Goal: Information Seeking & Learning: Learn about a topic

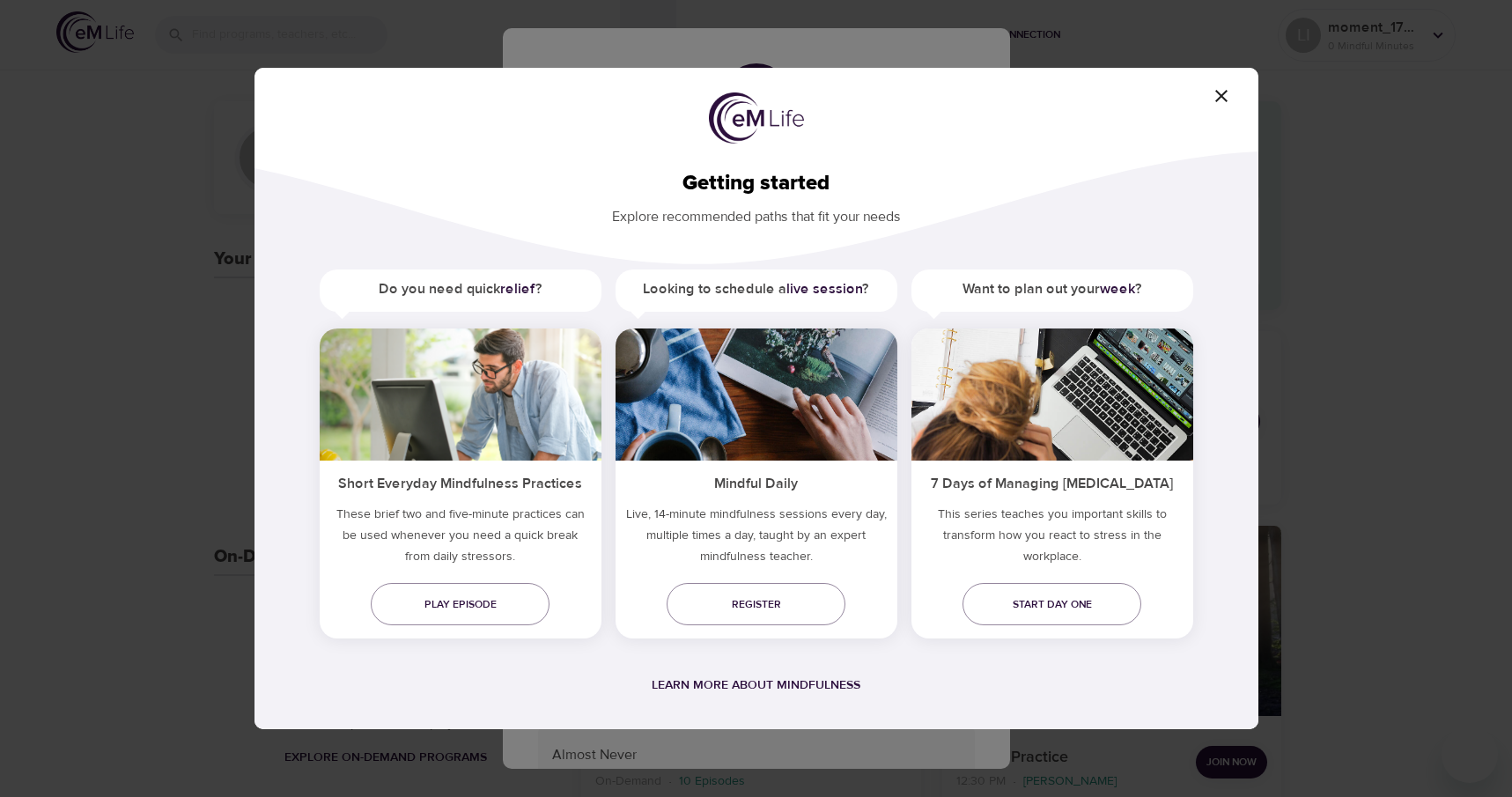
click at [1224, 98] on icon "button" at bounding box center [1221, 95] width 12 height 12
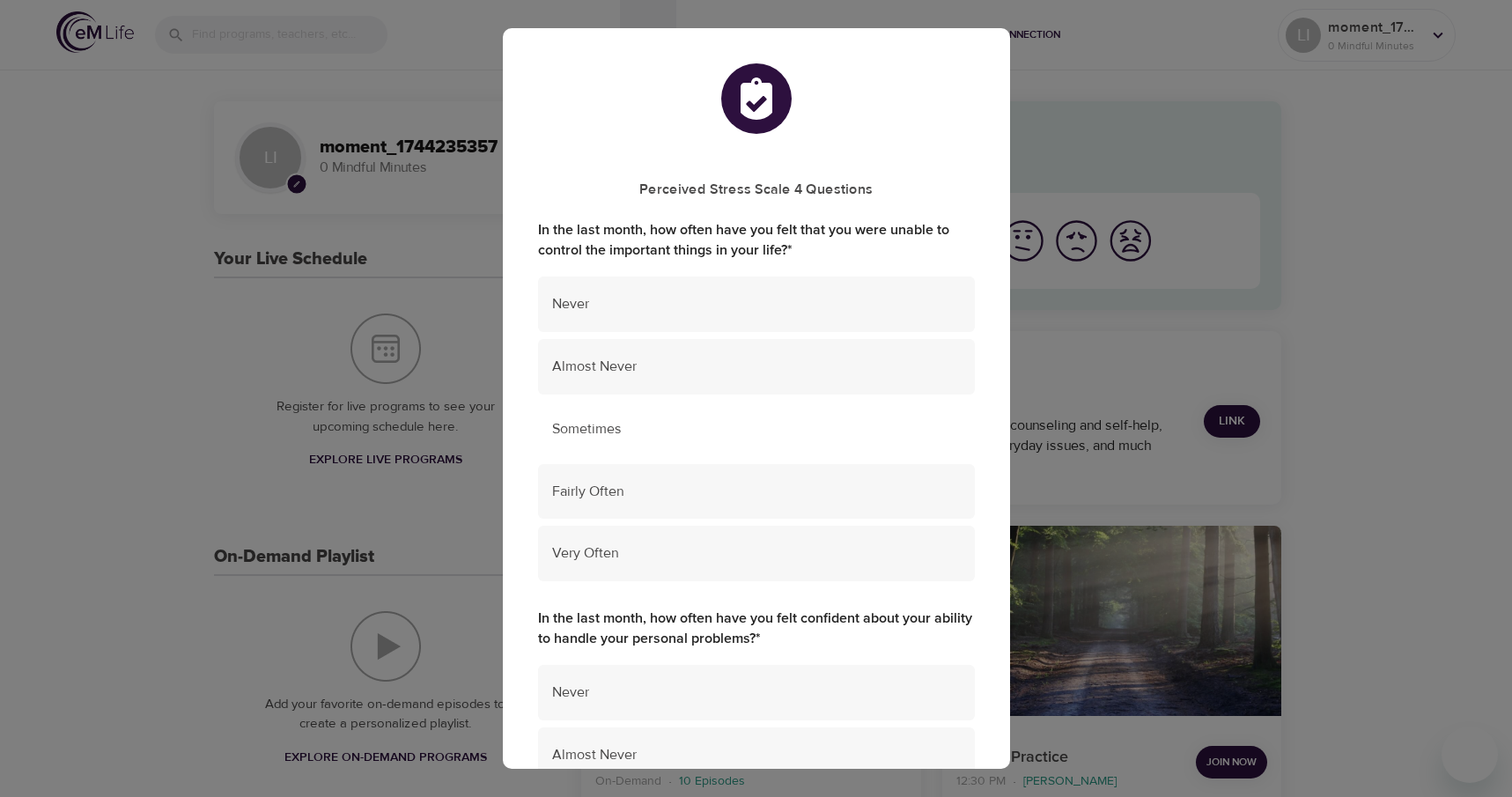
click at [639, 430] on span "Sometimes" at bounding box center [756, 428] width 408 height 20
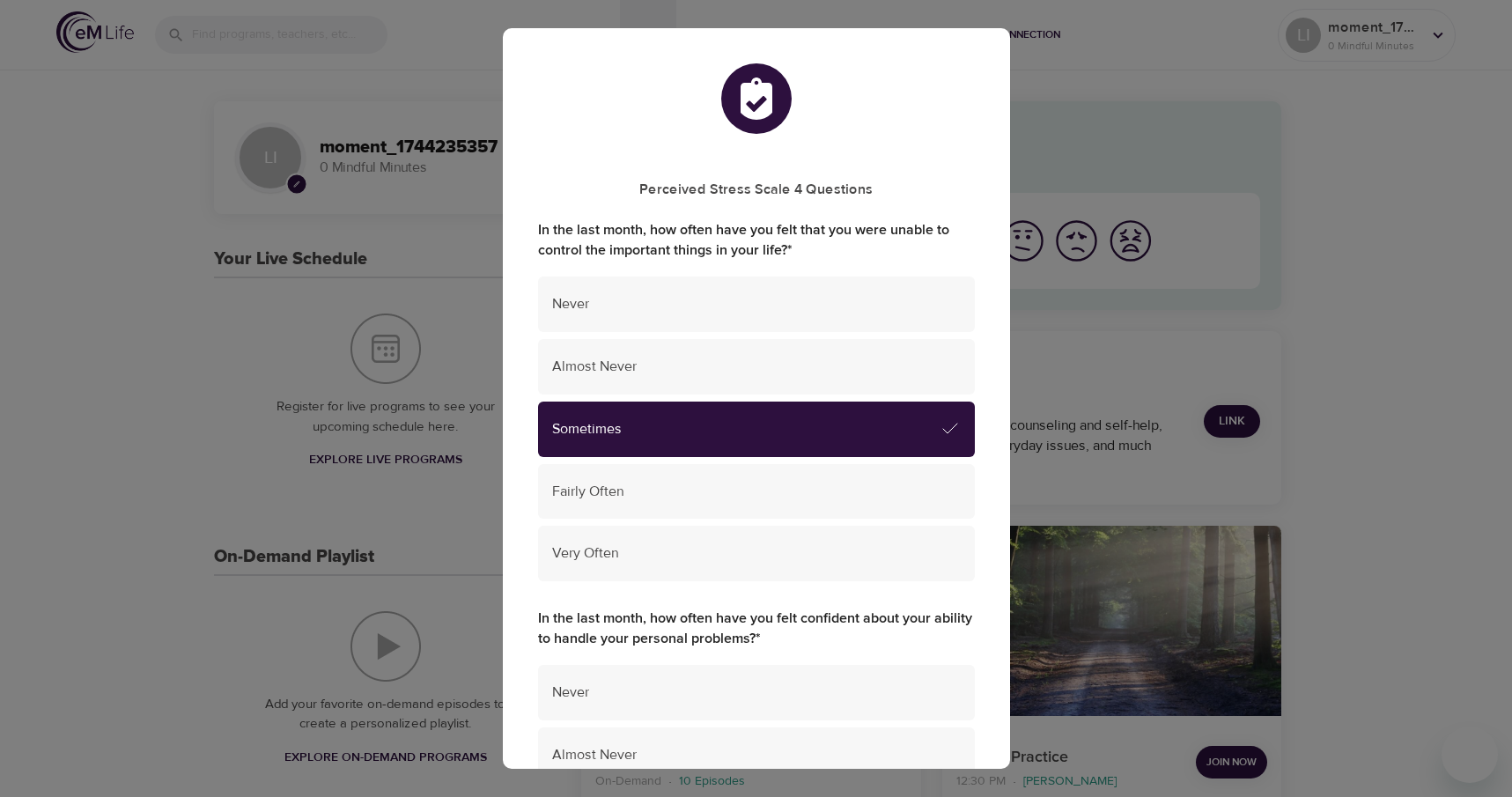
scroll to position [264, 0]
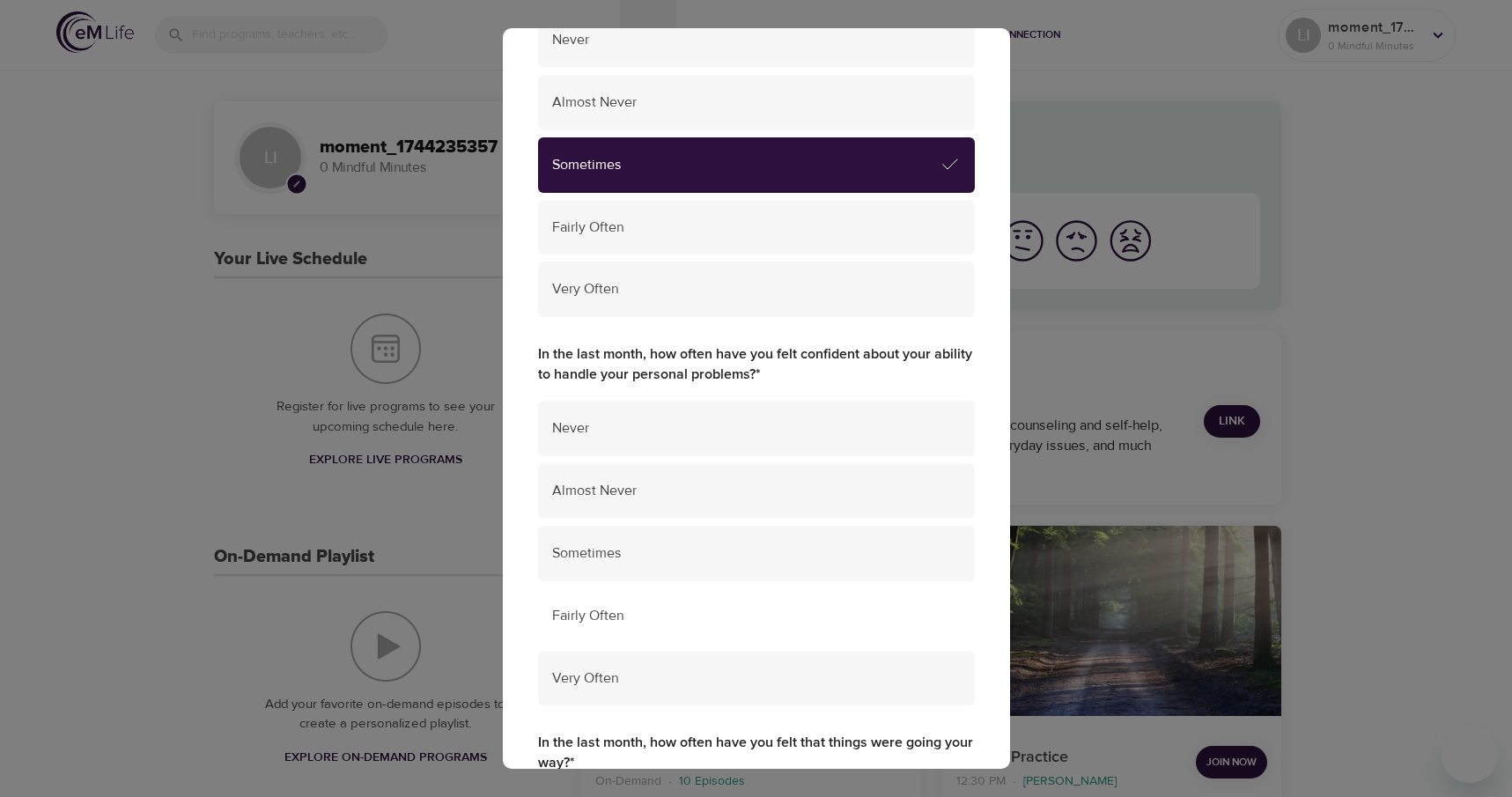
click at [665, 609] on span "Fairly Often" at bounding box center [756, 615] width 408 height 20
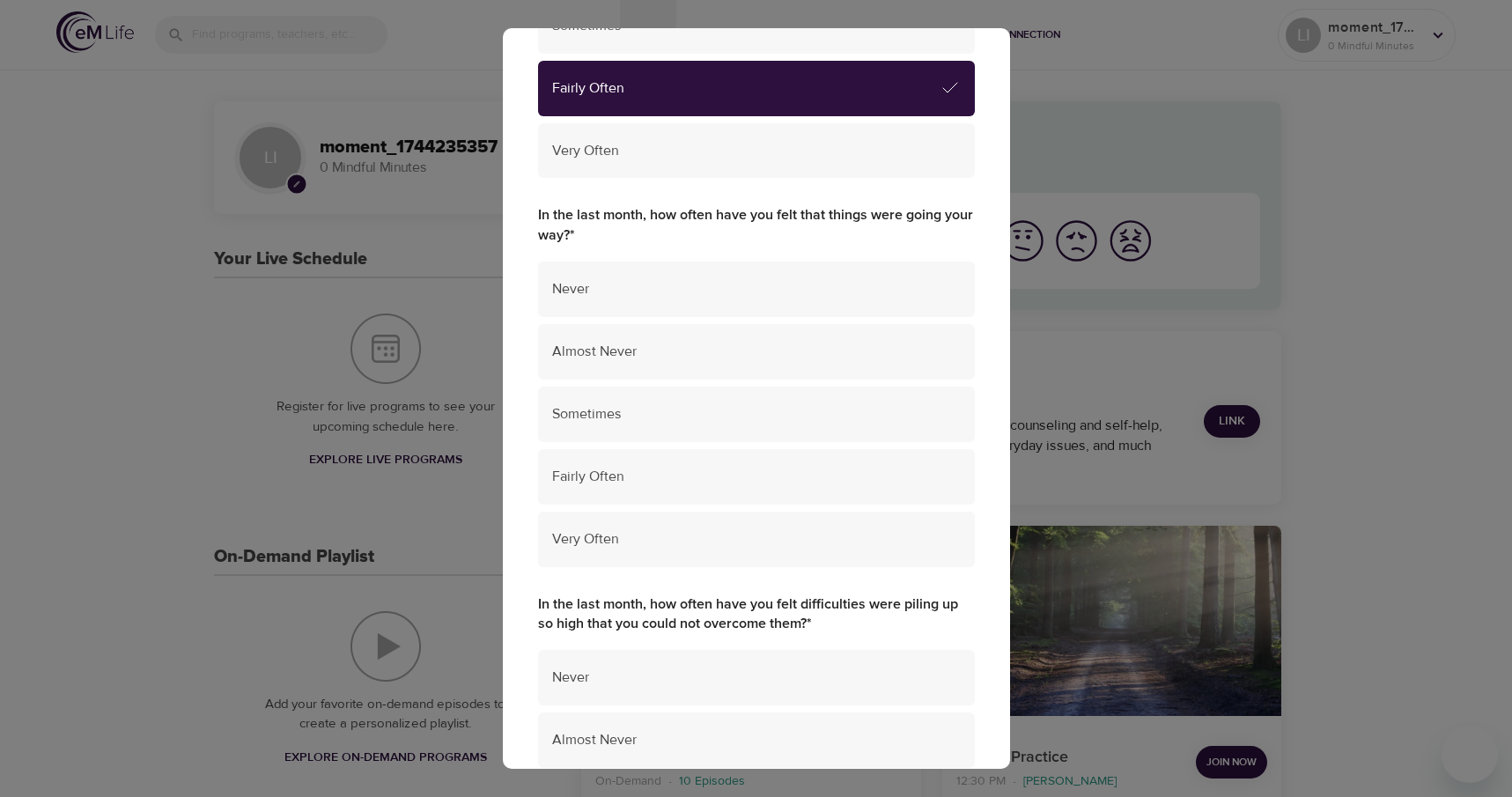
scroll to position [792, 0]
click at [664, 475] on span "Fairly Often" at bounding box center [756, 476] width 408 height 20
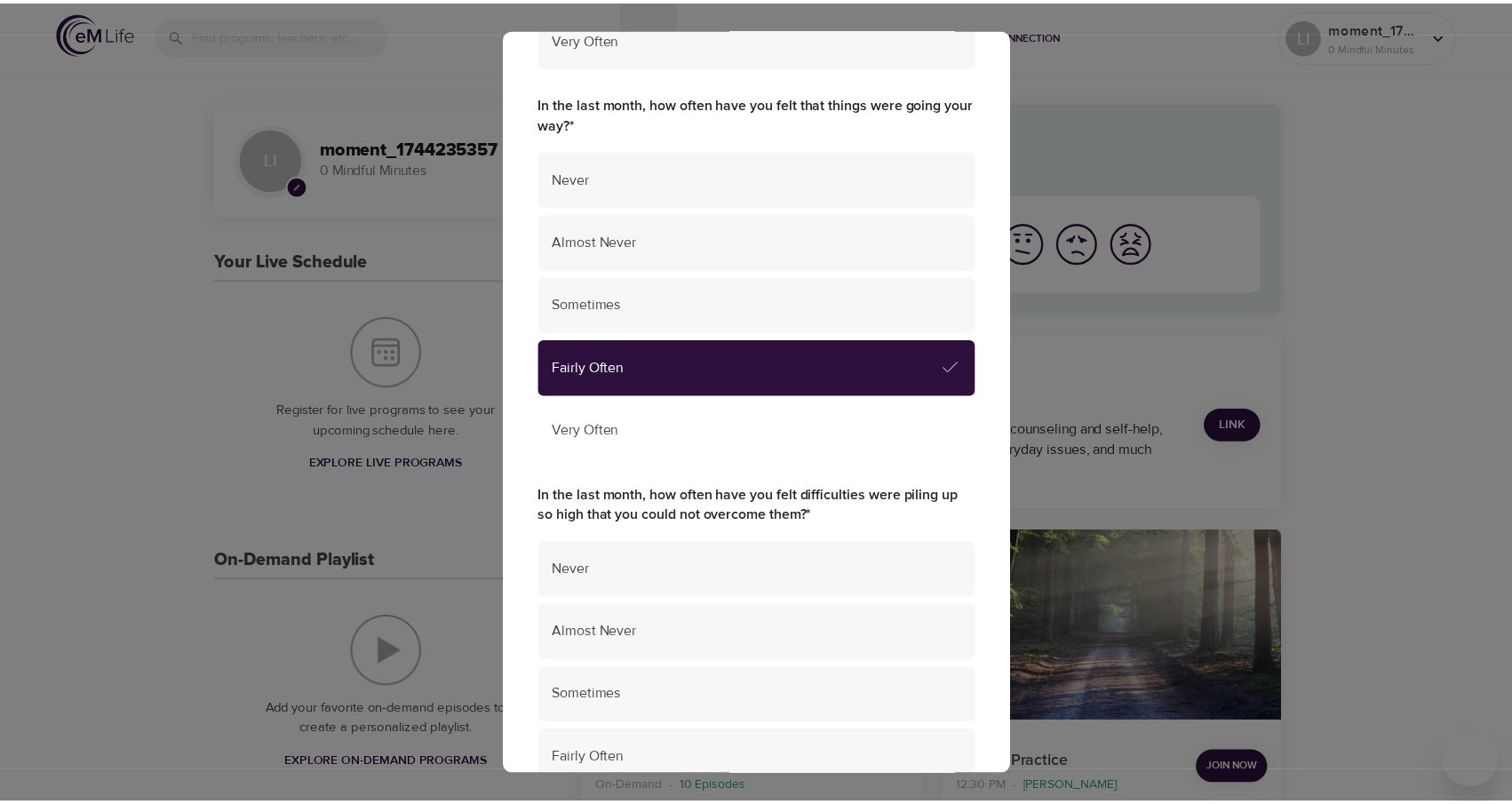
scroll to position [1066, 0]
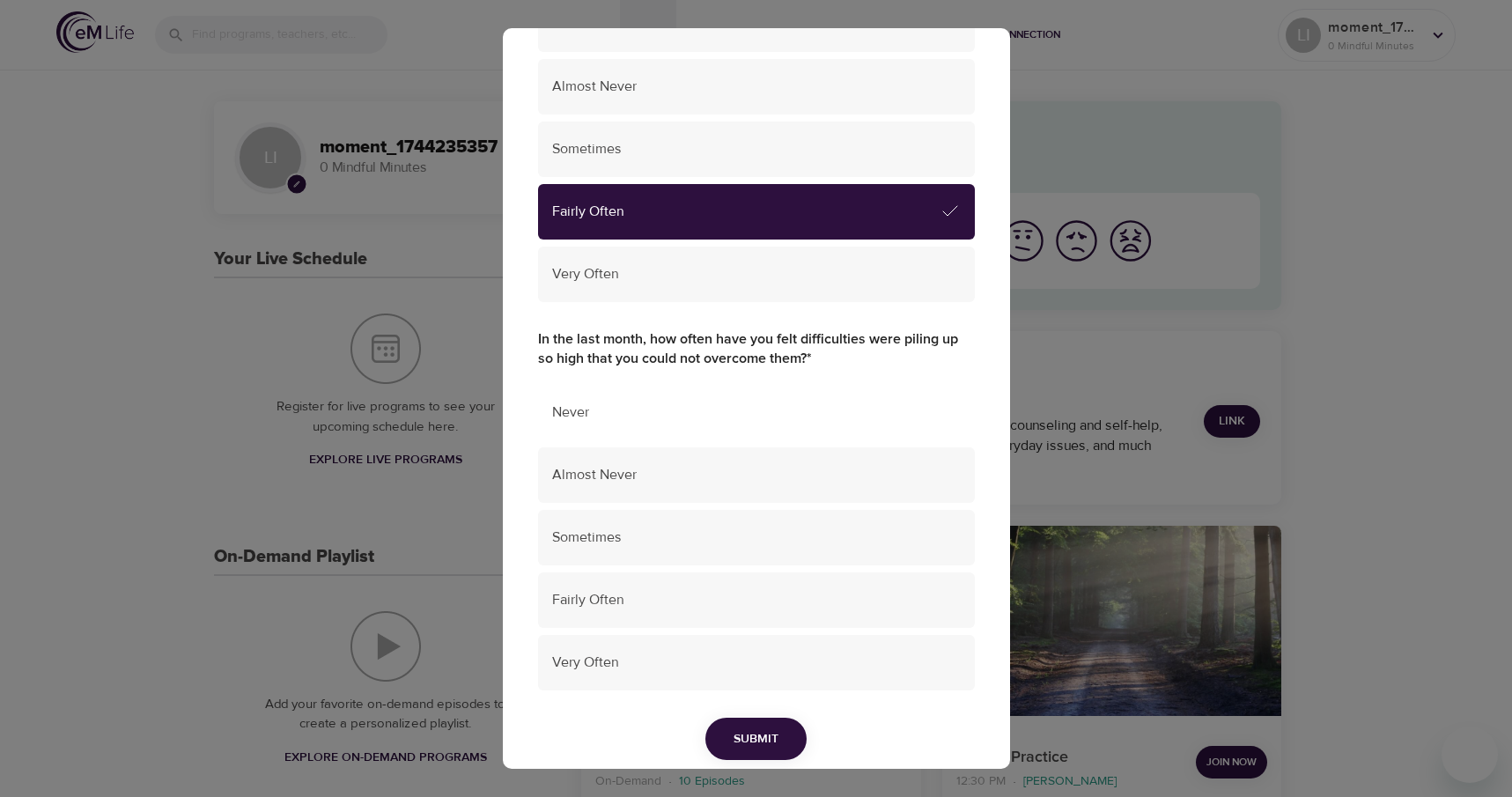
click at [674, 419] on span "Never" at bounding box center [756, 412] width 408 height 20
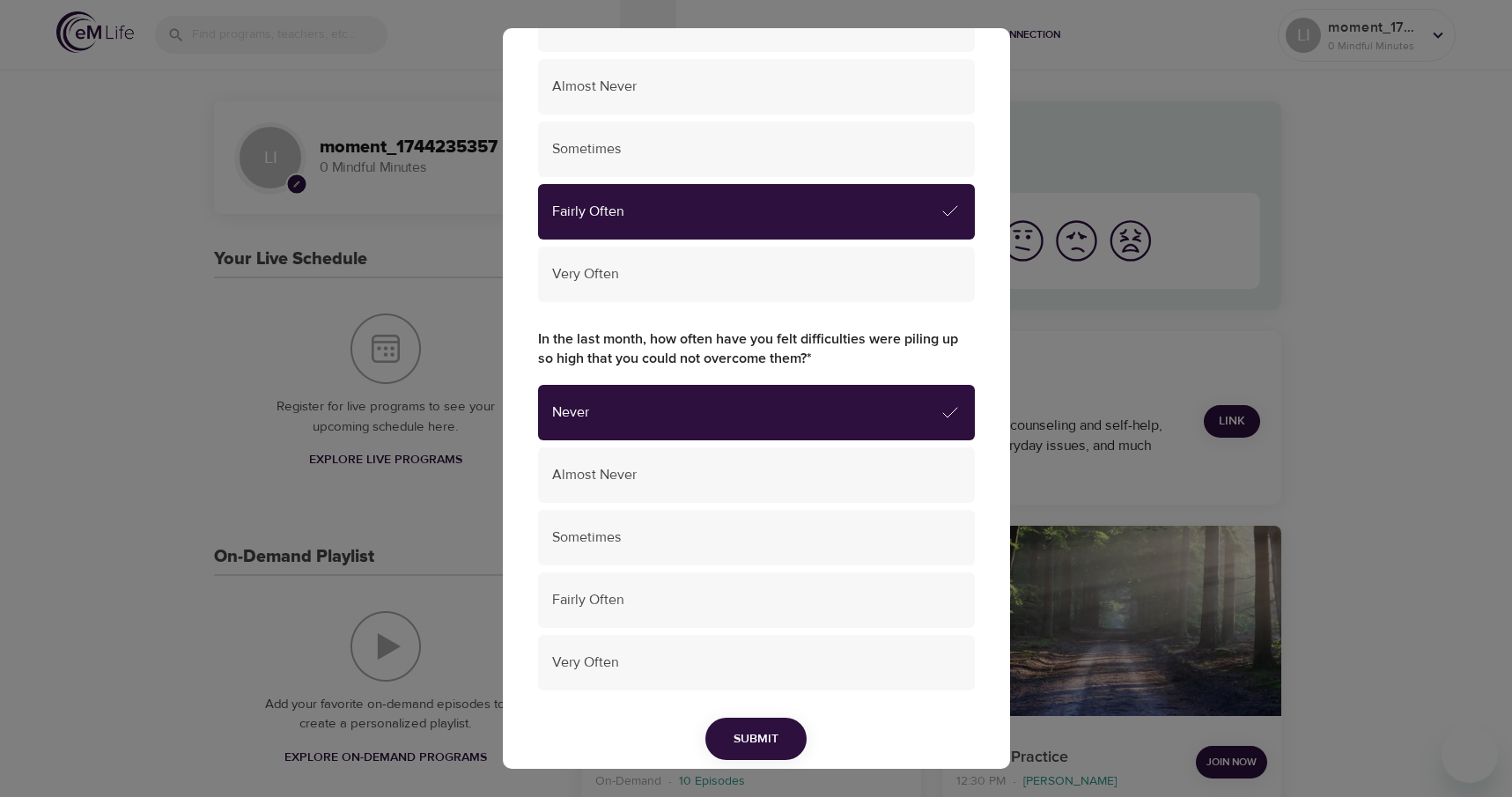
click at [763, 747] on span "Submit" at bounding box center [756, 738] width 44 height 22
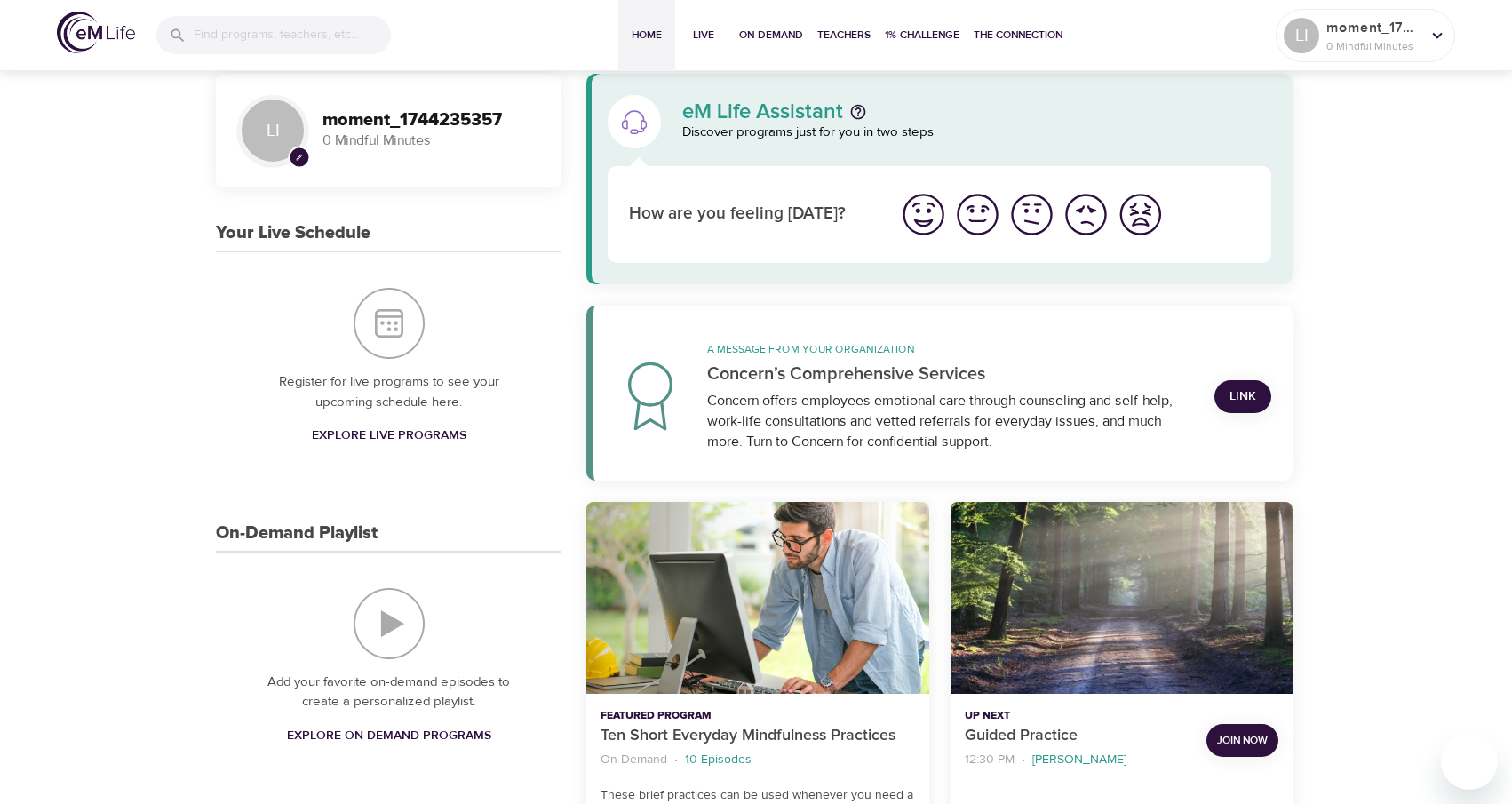
scroll to position [0, 0]
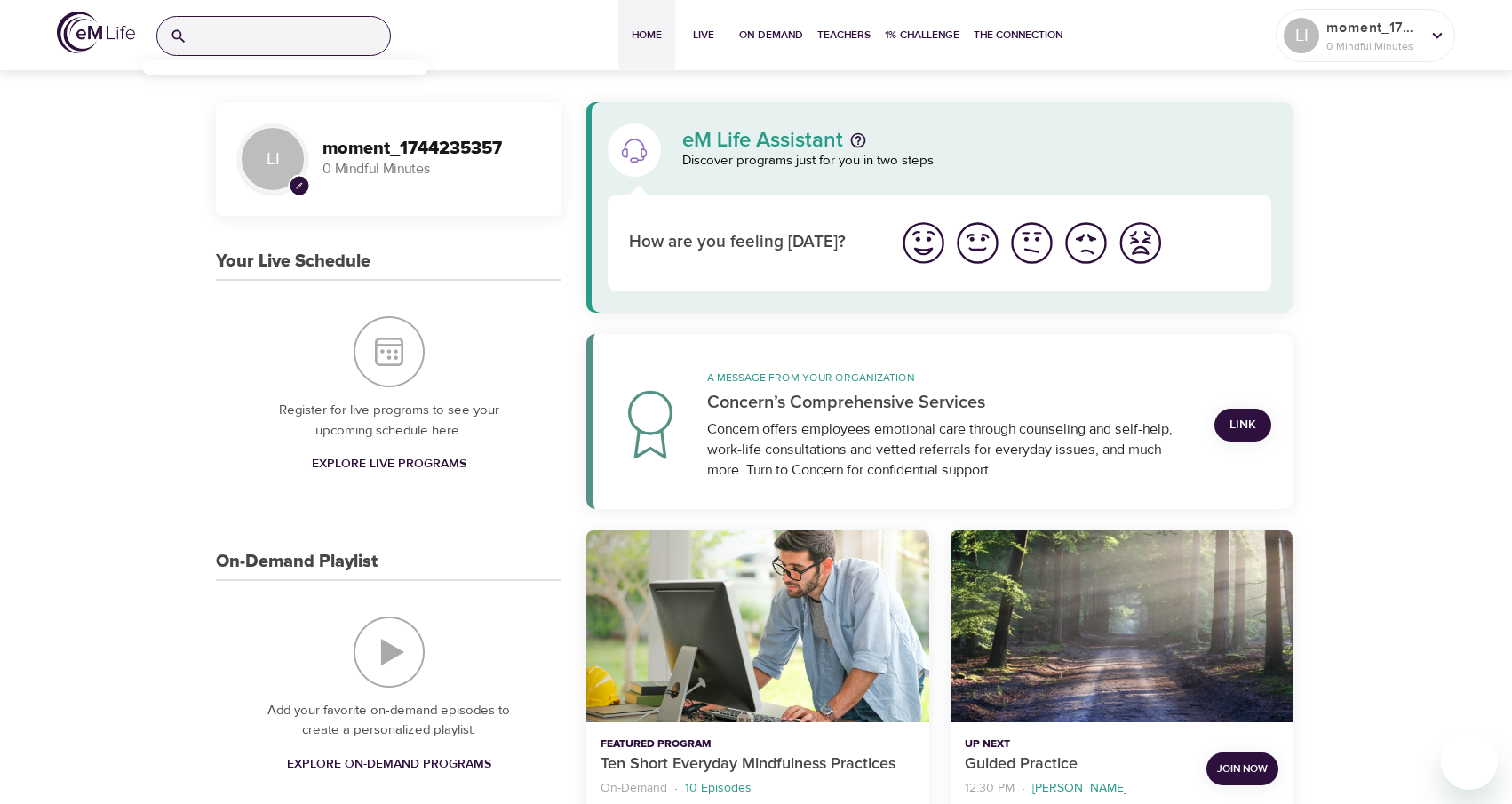
click at [286, 26] on input "search" at bounding box center [292, 36] width 196 height 38
type input "chair yoga"
click at [196, 114] on p "Chair Yoga" at bounding box center [187, 113] width 61 height 26
